Goal: Task Accomplishment & Management: Manage account settings

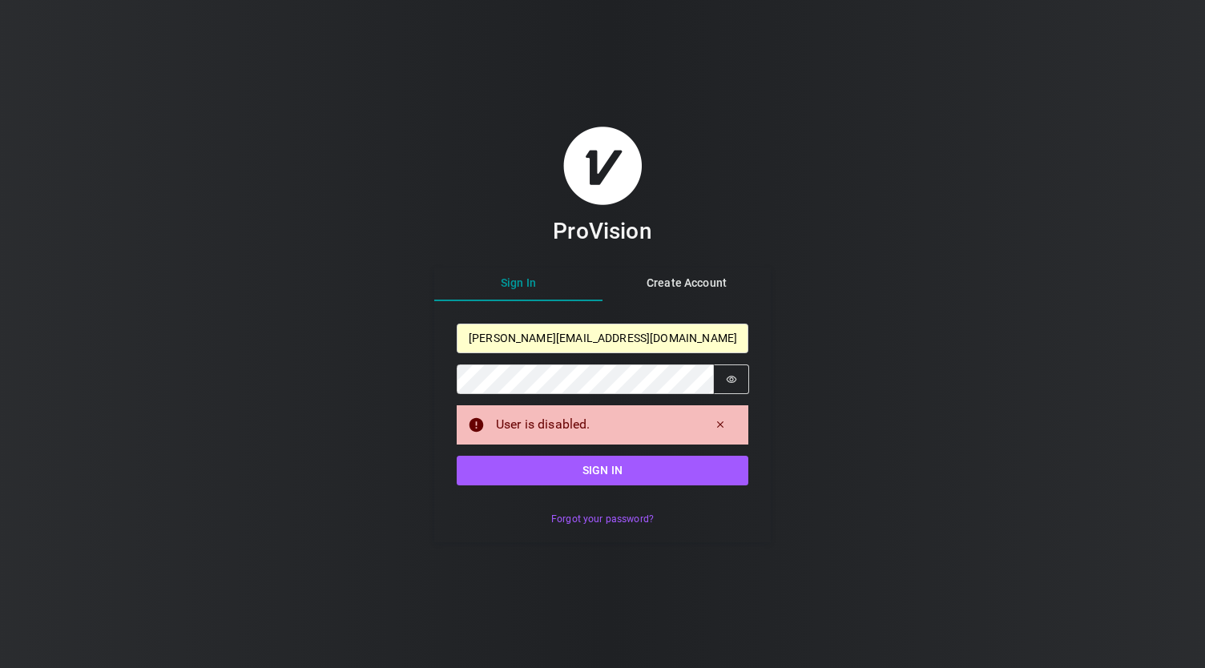
click at [609, 449] on div "Sign in Email [PERSON_NAME][EMAIL_ADDRESS][DOMAIN_NAME] Password Password is hi…" at bounding box center [602, 404] width 292 height 161
click at [591, 470] on button "Sign in" at bounding box center [602, 471] width 292 height 30
click at [605, 332] on input "[PERSON_NAME][EMAIL_ADDRESS][DOMAIN_NAME]" at bounding box center [602, 339] width 292 height 30
drag, startPoint x: 606, startPoint y: 338, endPoint x: 396, endPoint y: 327, distance: 210.9
click at [396, 327] on div "ProVision Sign In Create Account Sign in Email [EMAIL_ADDRESS][DOMAIN_NAME] Pas…" at bounding box center [602, 334] width 1205 height 668
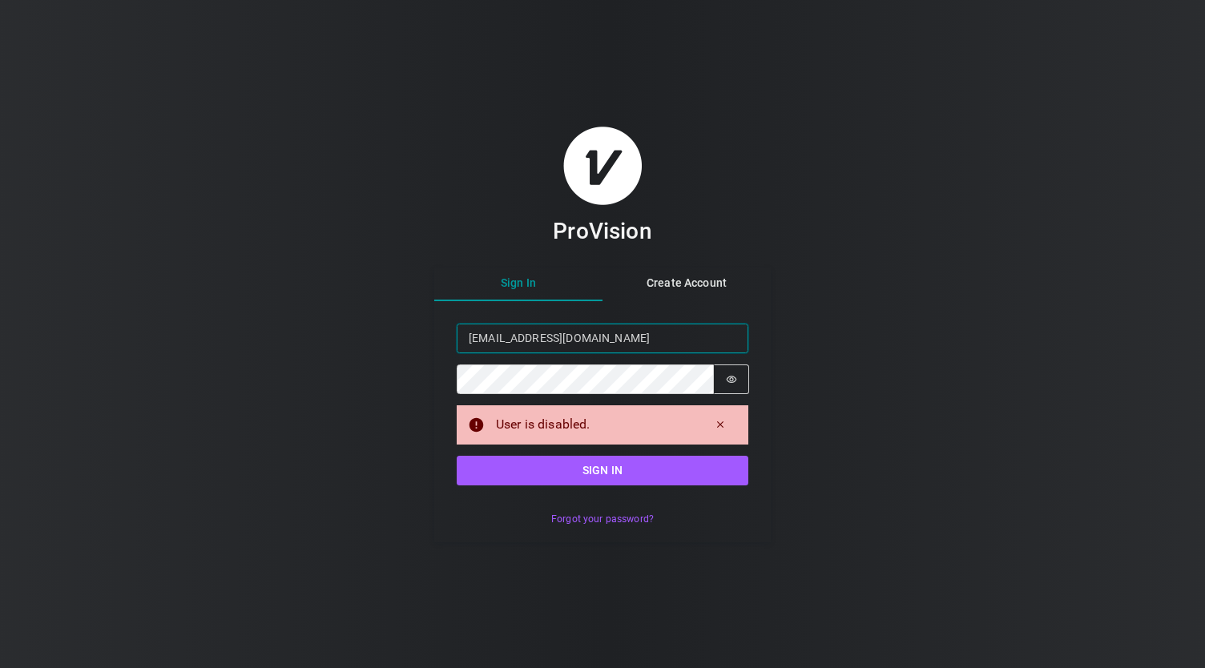
type input "[EMAIL_ADDRESS][DOMAIN_NAME]"
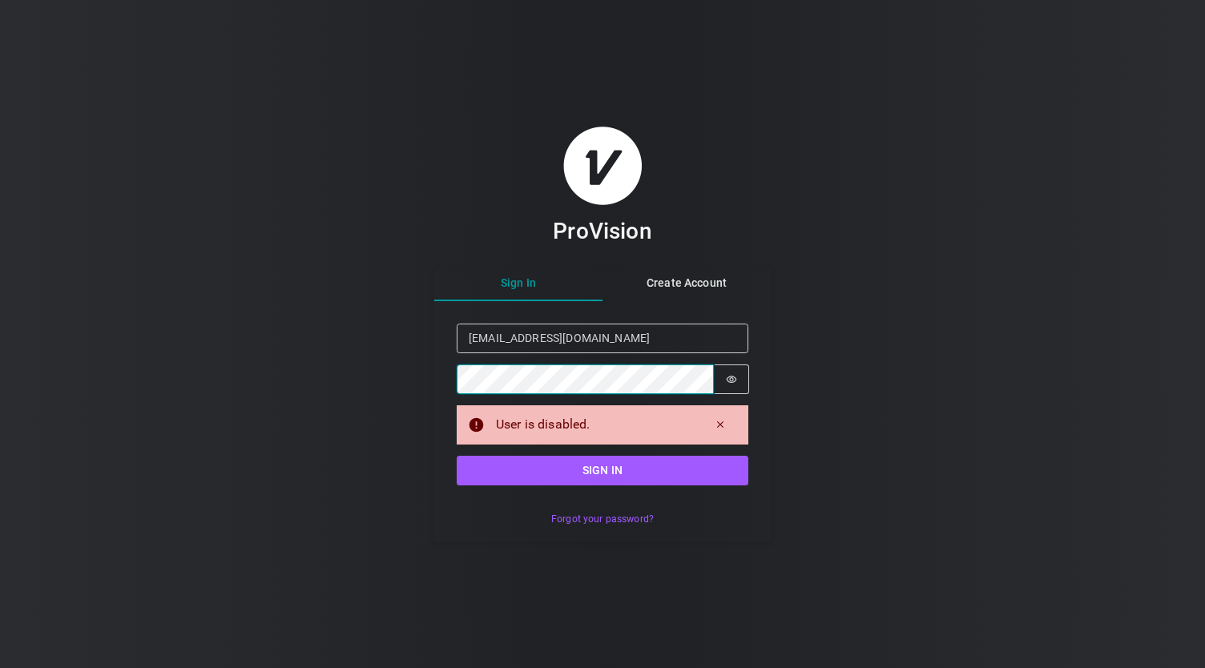
click at [379, 384] on div "ProVision Sign In Create Account Sign in Email [EMAIL_ADDRESS][DOMAIN_NAME] Pas…" at bounding box center [602, 334] width 1205 height 668
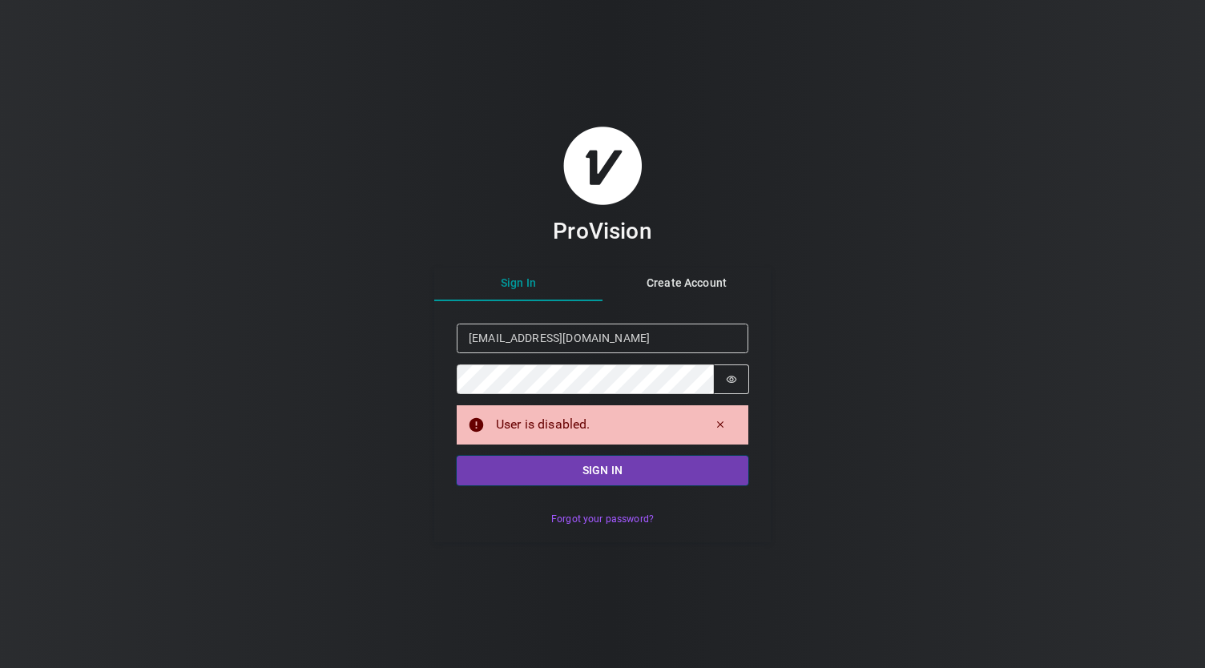
click at [501, 467] on button "Sign in" at bounding box center [602, 471] width 292 height 30
